Goal: Find specific page/section: Locate a particular part of the current website

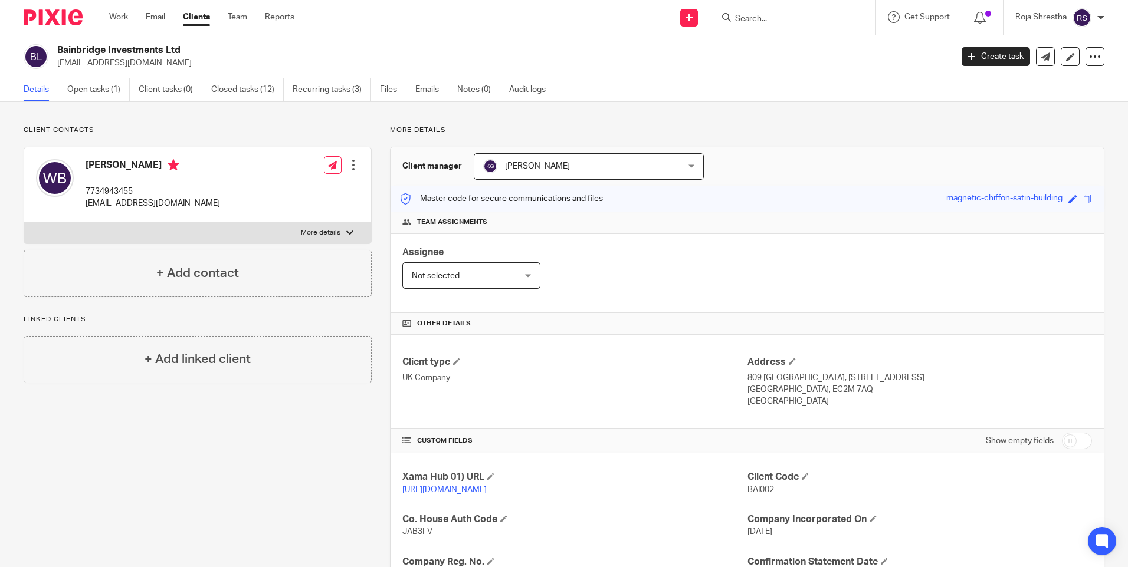
scroll to position [248, 0]
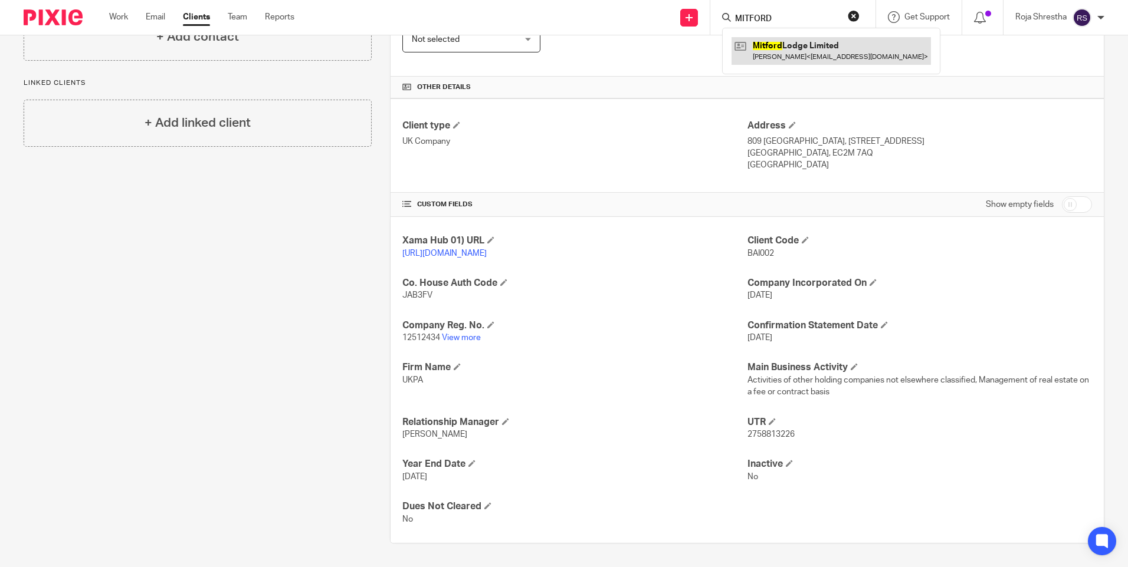
type input "MITFORD"
click at [792, 50] on link at bounding box center [830, 50] width 199 height 27
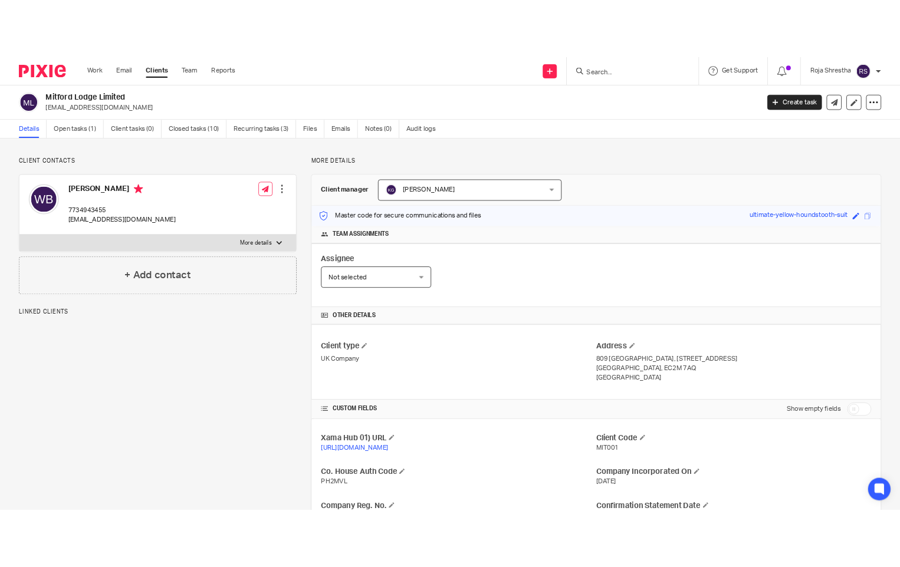
scroll to position [118, 0]
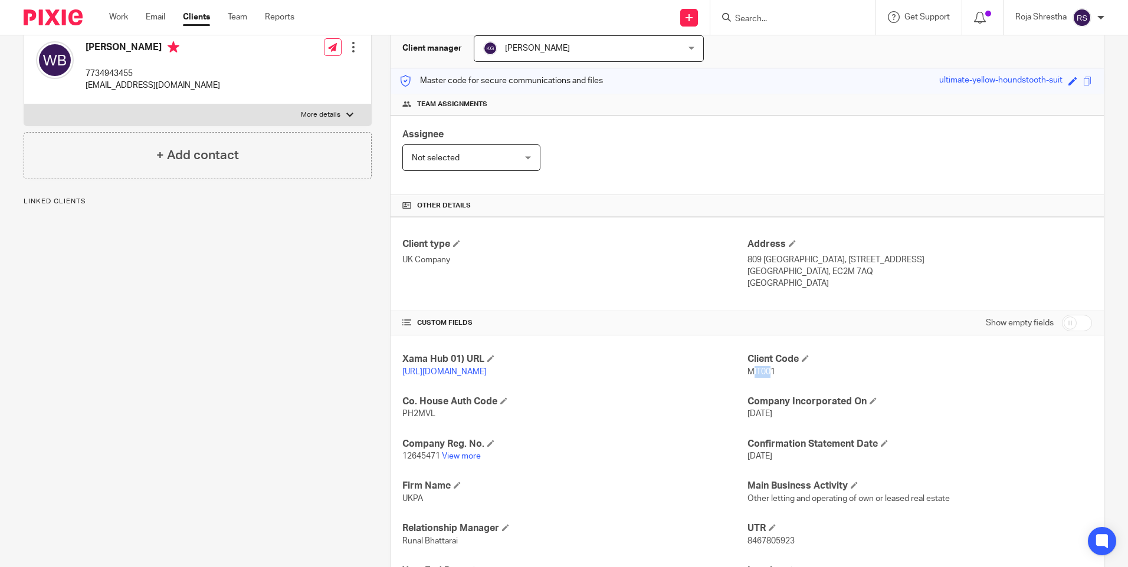
drag, startPoint x: 767, startPoint y: 370, endPoint x: 746, endPoint y: 376, distance: 22.2
click at [747, 376] on p "MIT001" at bounding box center [919, 372] width 344 height 12
drag, startPoint x: 746, startPoint y: 376, endPoint x: 759, endPoint y: 375, distance: 13.7
click at [759, 375] on span "MIT001" at bounding box center [761, 372] width 28 height 8
click at [767, 371] on span "MIT001" at bounding box center [761, 372] width 28 height 8
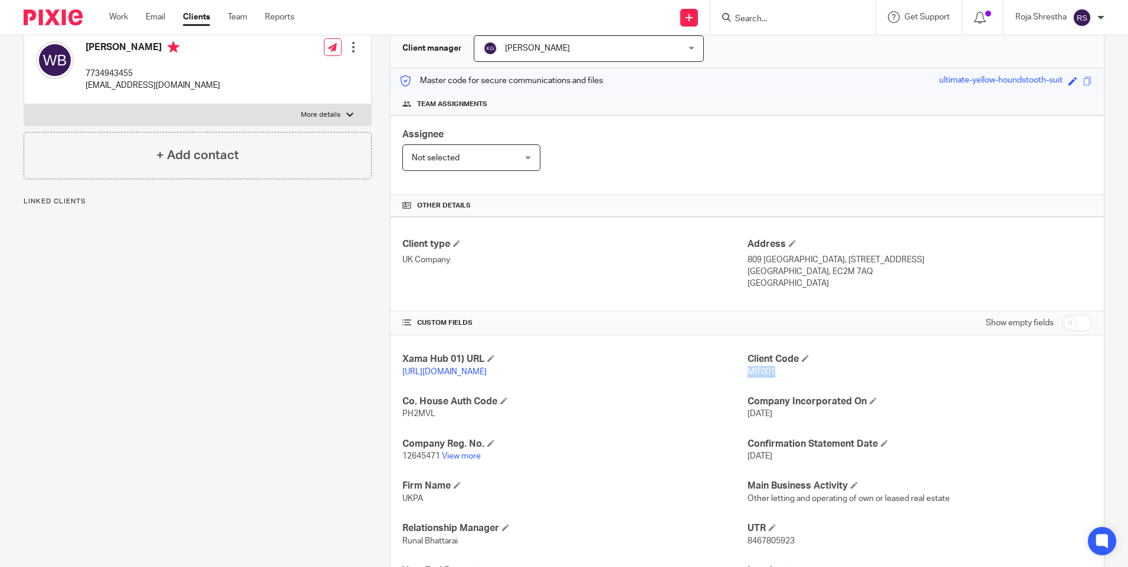
click at [767, 371] on span "MIT001" at bounding box center [761, 372] width 28 height 8
click at [198, 381] on div "Client contacts Will Bainbridge 7734943455 [EMAIL_ADDRESS][DOMAIN_NAME] Edit co…" at bounding box center [188, 329] width 366 height 643
click at [225, 436] on div "Client contacts Will Bainbridge 7734943455 [EMAIL_ADDRESS][DOMAIN_NAME] Edit co…" at bounding box center [188, 329] width 366 height 643
